Goal: Complete application form

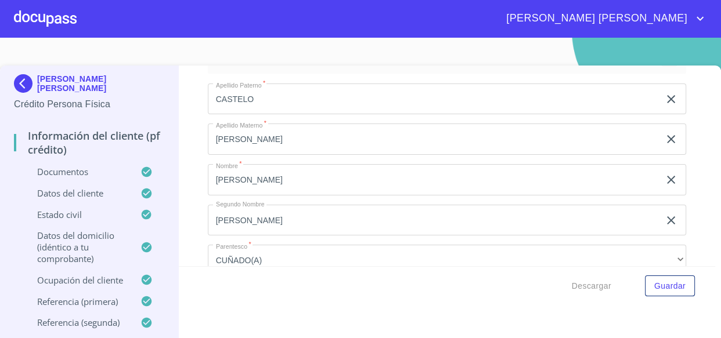
scroll to position [5879, 0]
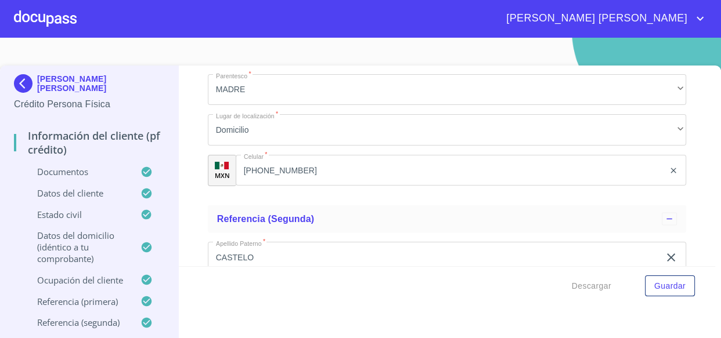
type input "[PERSON_NAME]"
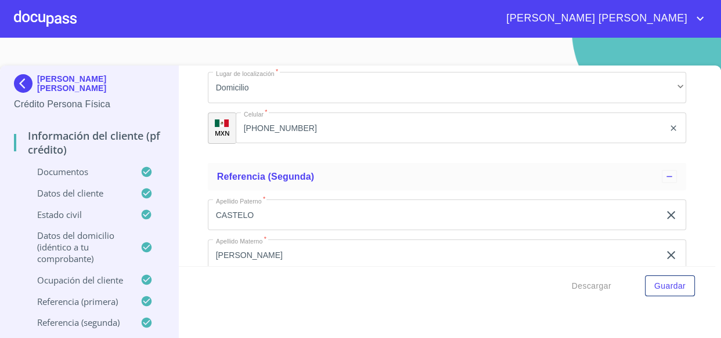
scroll to position [5985, 0]
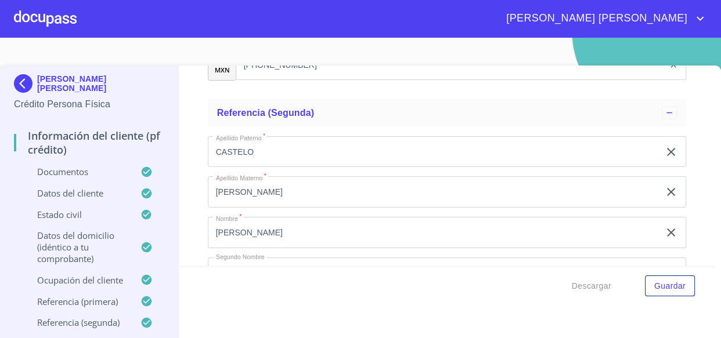
type input "[PERSON_NAME]"
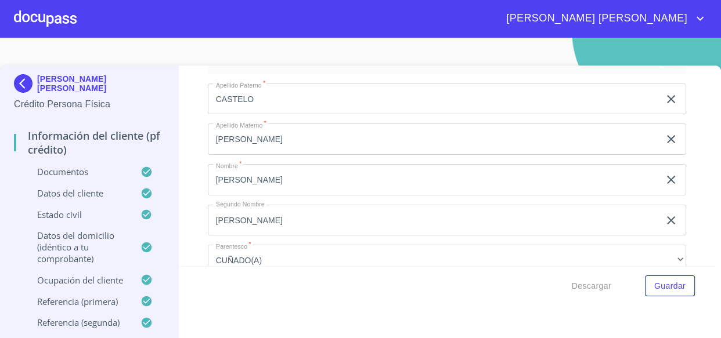
type input "[PERSON_NAME]"
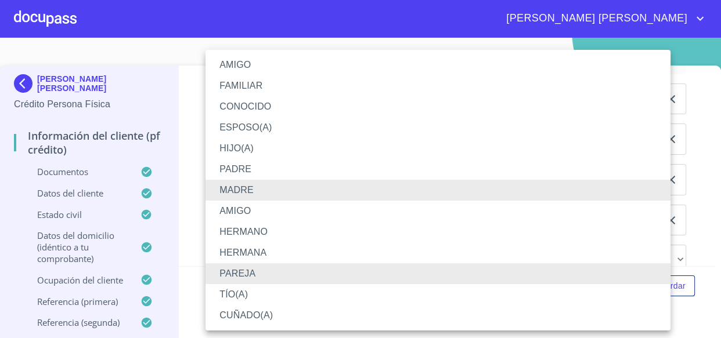
click at [244, 75] on li "FAMILIAR" at bounding box center [438, 85] width 465 height 21
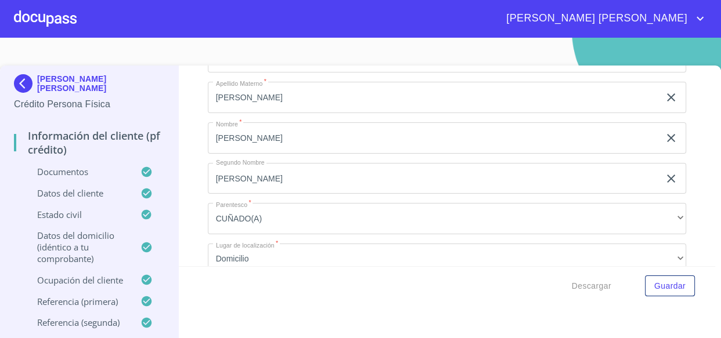
scroll to position [6091, 0]
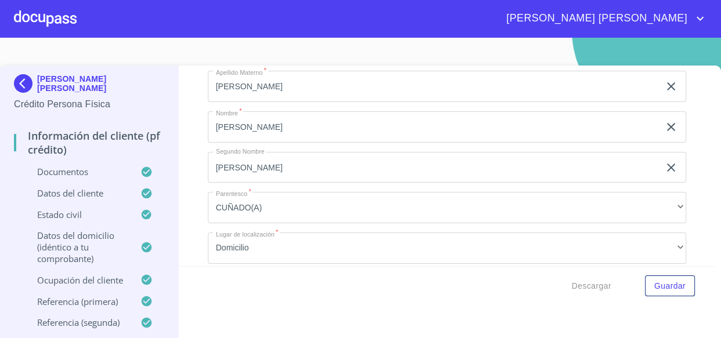
type input "[PHONE_NUMBER]"
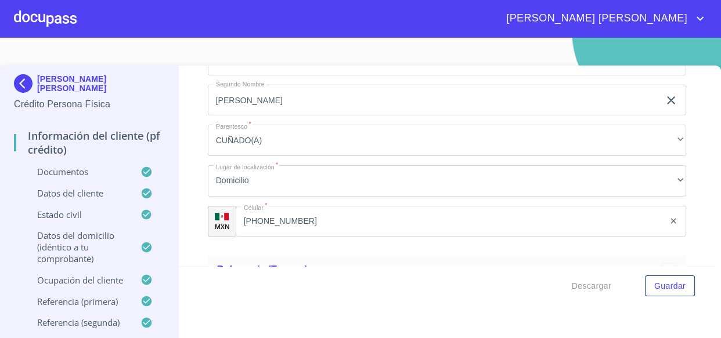
scroll to position [6196, 0]
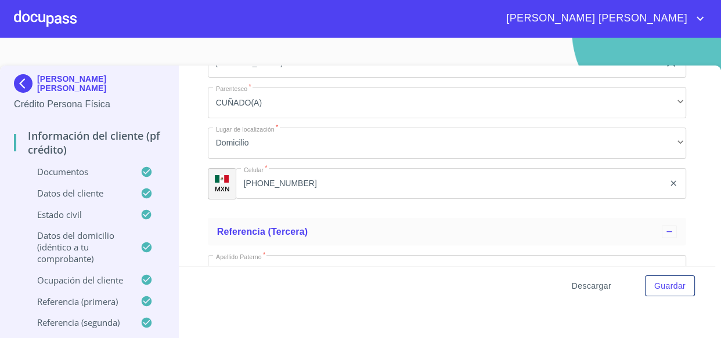
click at [580, 289] on span "Descargar" at bounding box center [591, 286] width 39 height 15
